Goal: Task Accomplishment & Management: Manage account settings

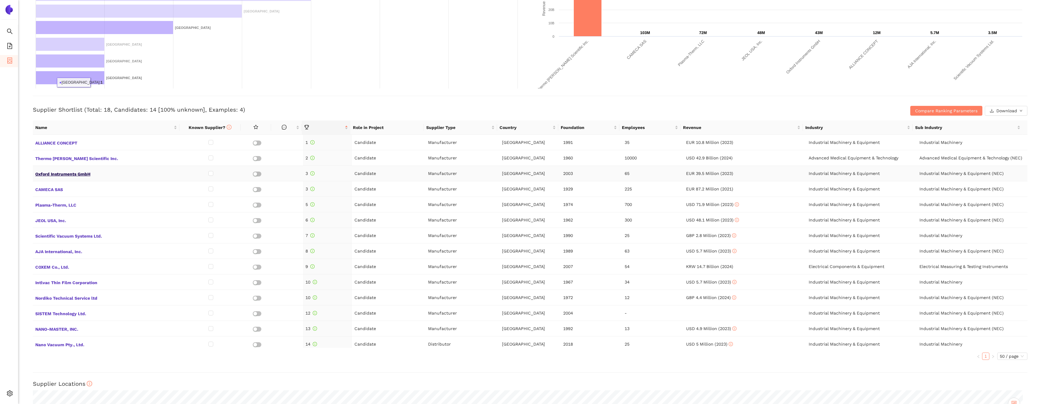
scroll to position [276, 0]
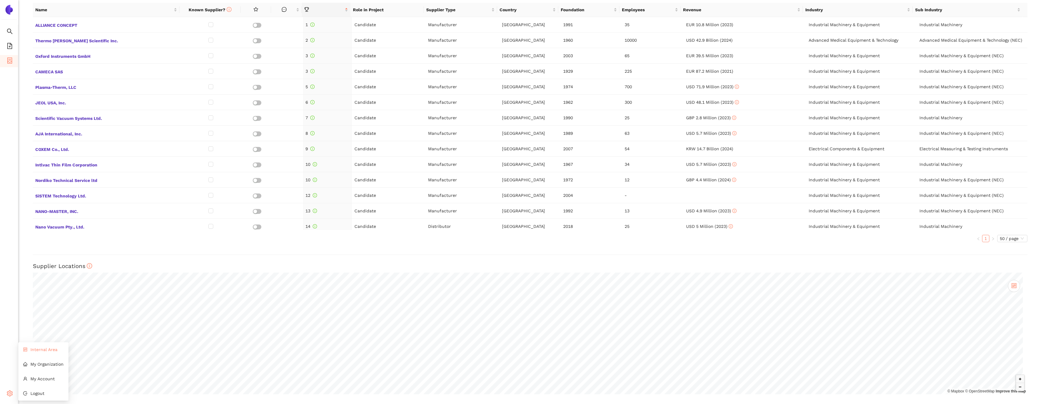
click at [41, 350] on span "Internal Area" at bounding box center [43, 349] width 27 height 5
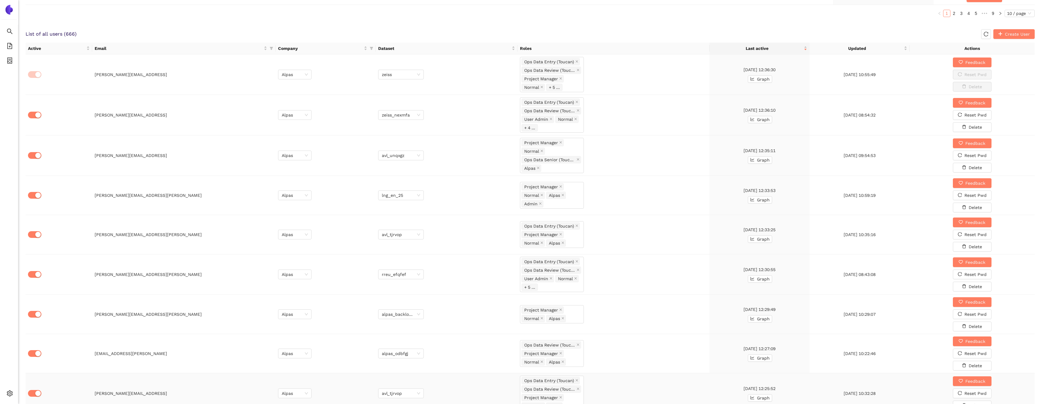
scroll to position [376, 0]
drag, startPoint x: 270, startPoint y: 50, endPoint x: 267, endPoint y: 51, distance: 3.7
click at [271, 50] on icon "filter" at bounding box center [272, 49] width 4 height 4
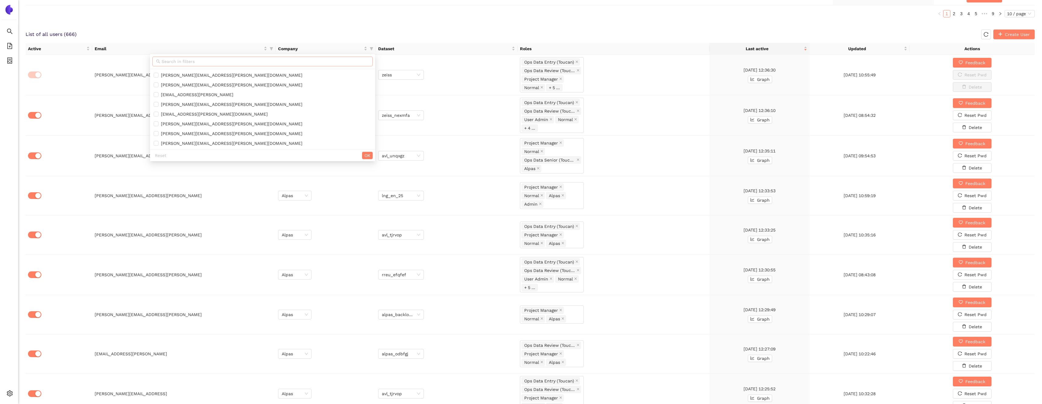
click at [236, 60] on input "text" at bounding box center [265, 61] width 207 height 7
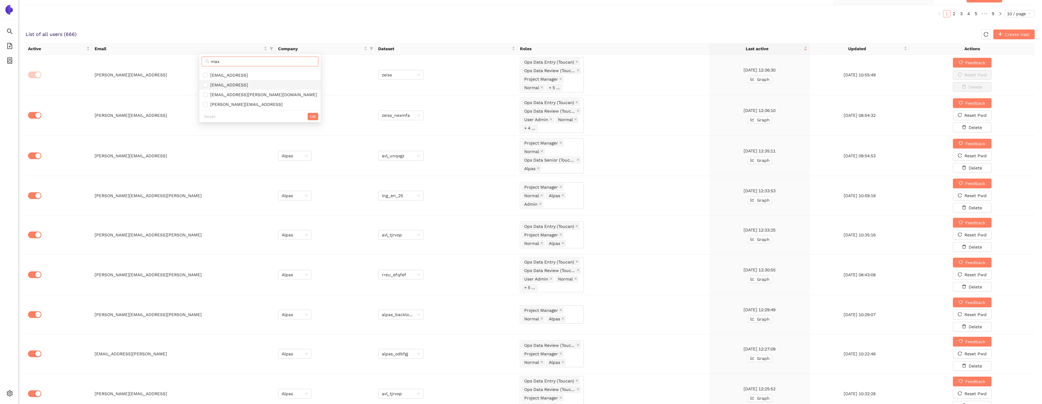
type input "max"
click at [261, 86] on span "[EMAIL_ADDRESS]" at bounding box center [260, 85] width 114 height 7
checkbox input "true"
click at [310, 115] on span "OK" at bounding box center [313, 116] width 6 height 7
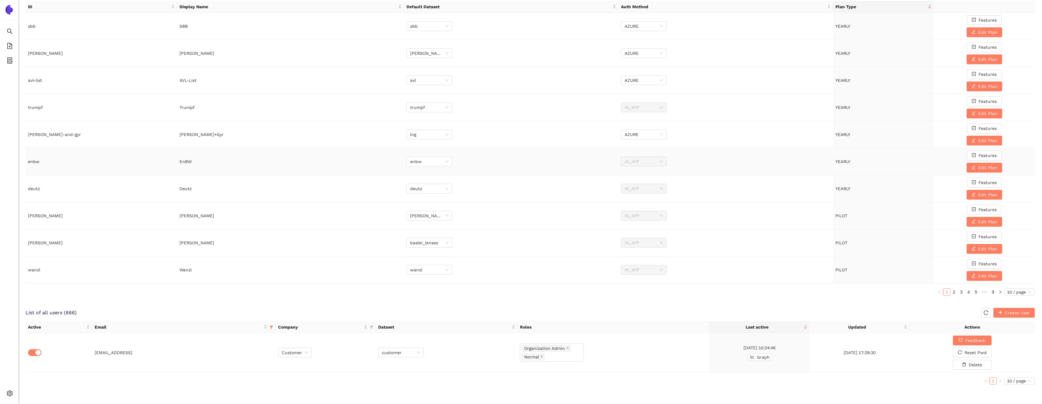
scroll to position [97, 0]
click at [289, 354] on span "Customer" at bounding box center [295, 352] width 26 height 9
type input "eber"
click at [289, 362] on div "Eberspächer" at bounding box center [295, 364] width 26 height 7
click at [389, 352] on span "customer" at bounding box center [401, 352] width 38 height 9
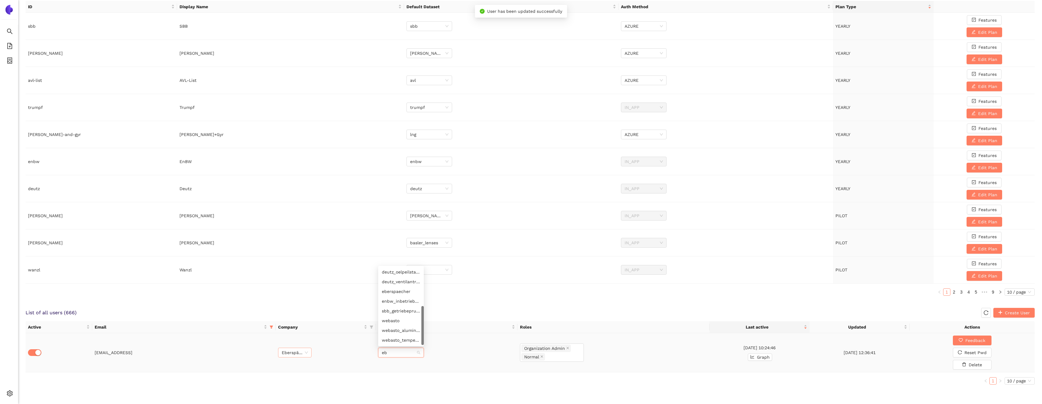
scroll to position [0, 0]
type input "eber"
click at [390, 366] on div "eberspaecher" at bounding box center [401, 364] width 38 height 7
click at [412, 311] on div "List of all users ( 666 ) Create User" at bounding box center [530, 313] width 1009 height 10
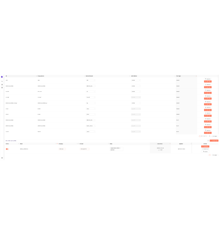
scroll to position [97, 0]
